Goal: Consume media (video, audio)

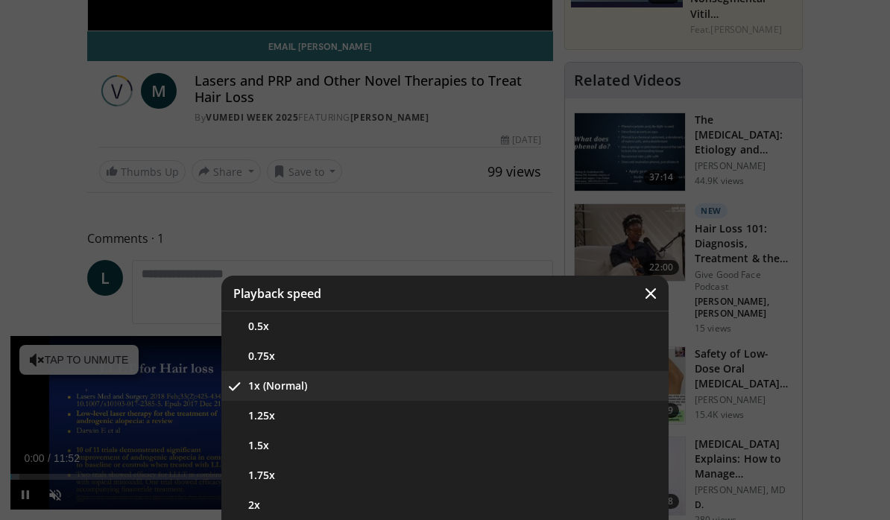
scroll to position [385, 0]
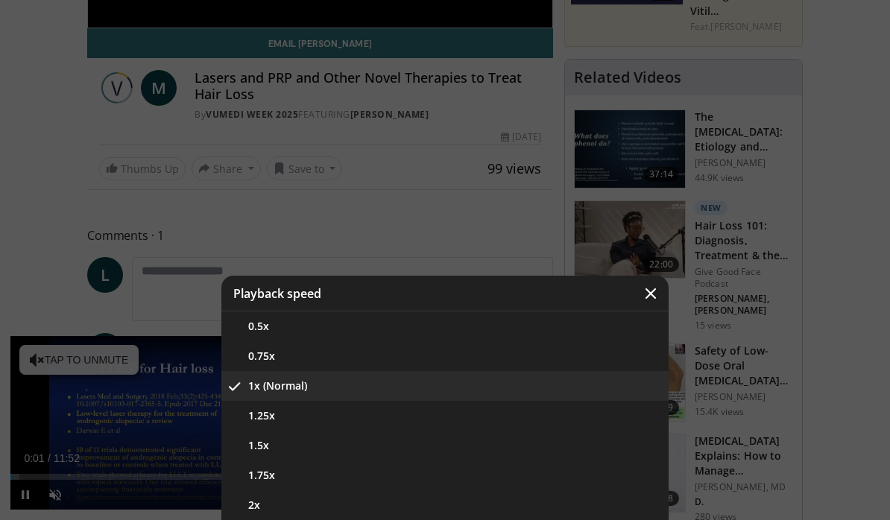
click at [656, 301] on icon "Video Player" at bounding box center [650, 293] width 15 height 15
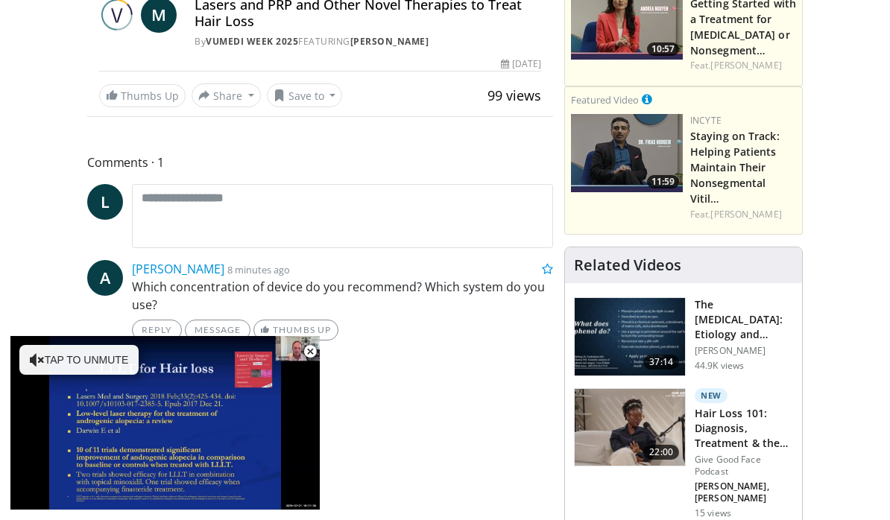
scroll to position [135, 0]
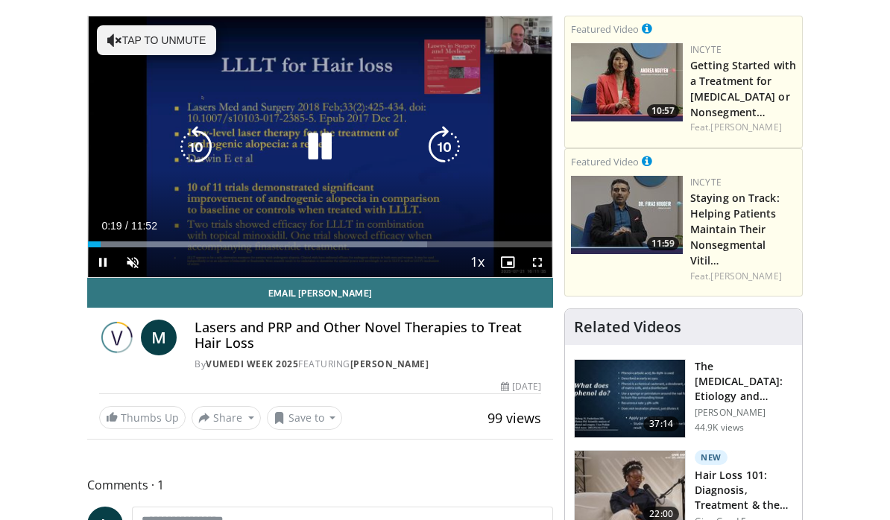
click at [321, 162] on icon "Video Player" at bounding box center [320, 147] width 42 height 42
click at [325, 160] on icon "Video Player" at bounding box center [320, 147] width 42 height 42
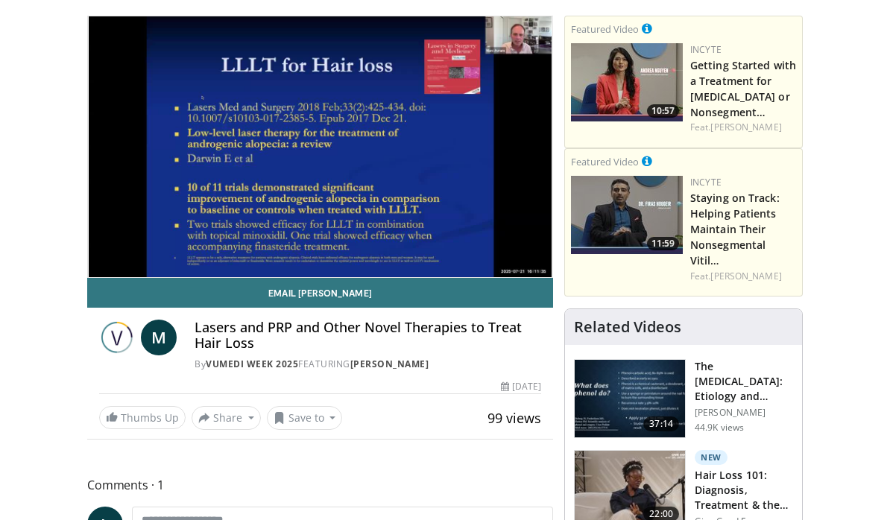
click at [152, 300] on link "Email [PERSON_NAME]" at bounding box center [320, 293] width 466 height 30
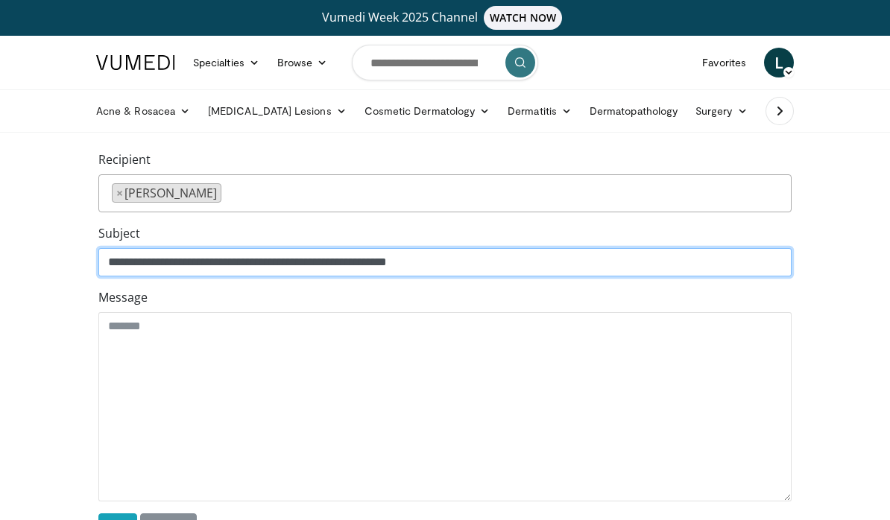
click at [342, 257] on input "**********" at bounding box center [444, 262] width 693 height 28
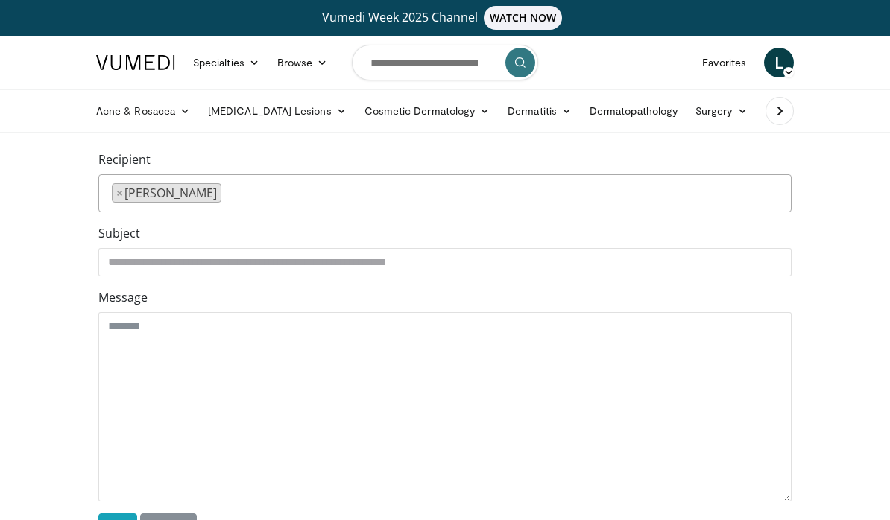
click at [781, 114] on icon at bounding box center [779, 111] width 15 height 15
click at [447, 22] on link "Vumedi Week 2025 Channel WATCH NOW" at bounding box center [445, 18] width 716 height 24
